Goal: Information Seeking & Learning: Learn about a topic

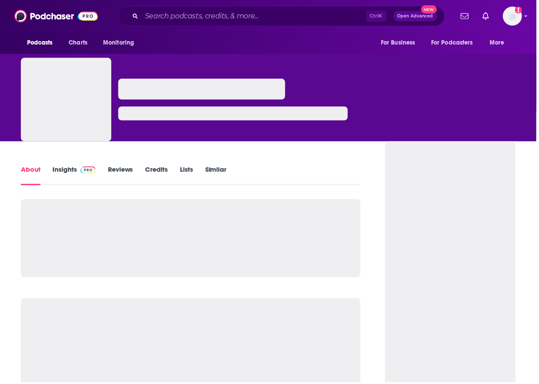
click at [69, 170] on link "Insights" at bounding box center [74, 176] width 43 height 20
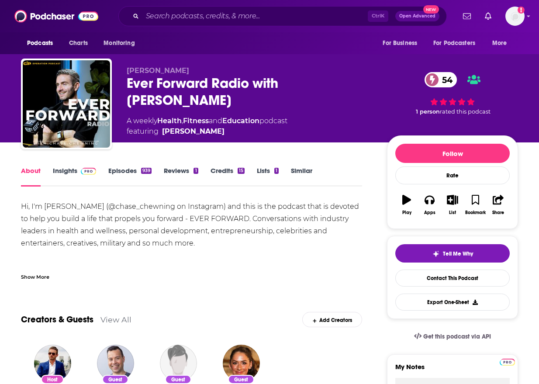
click at [65, 171] on link "Insights" at bounding box center [74, 176] width 43 height 20
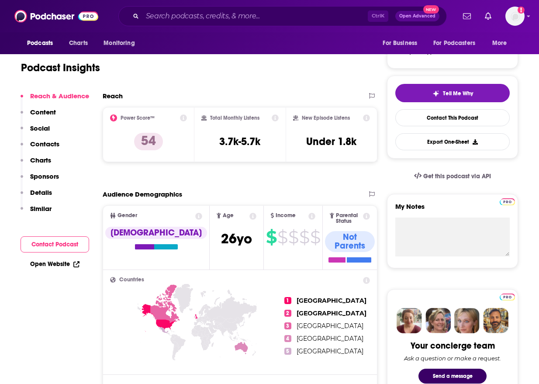
scroll to position [175, 0]
